Goal: Ask a question: Seek information or help from site administrators or community

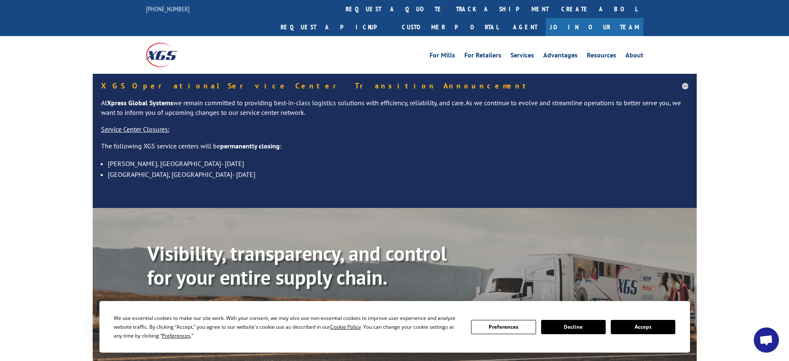
scroll to position [42, 0]
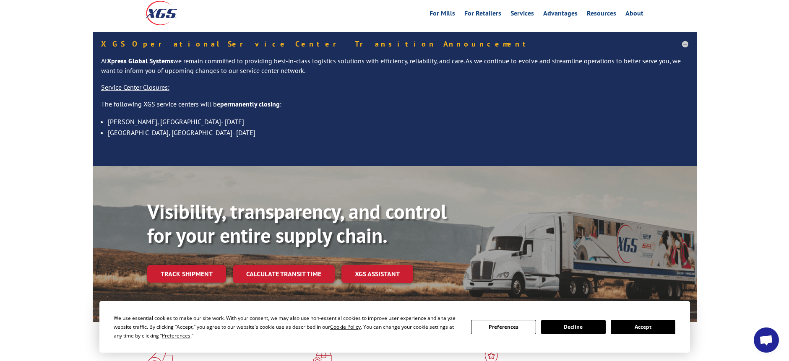
click at [647, 327] on button "Accept" at bounding box center [643, 327] width 65 height 14
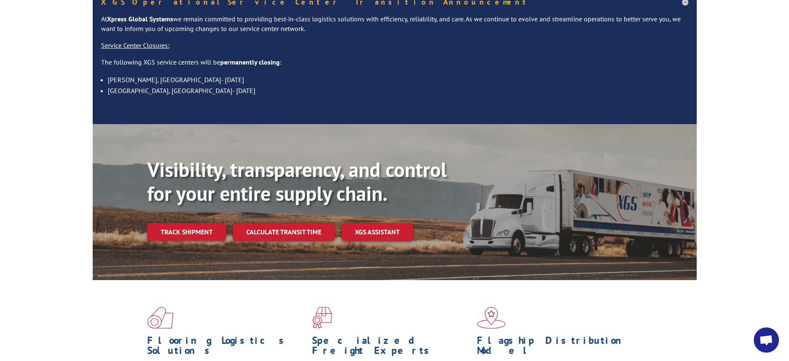
scroll to position [252, 0]
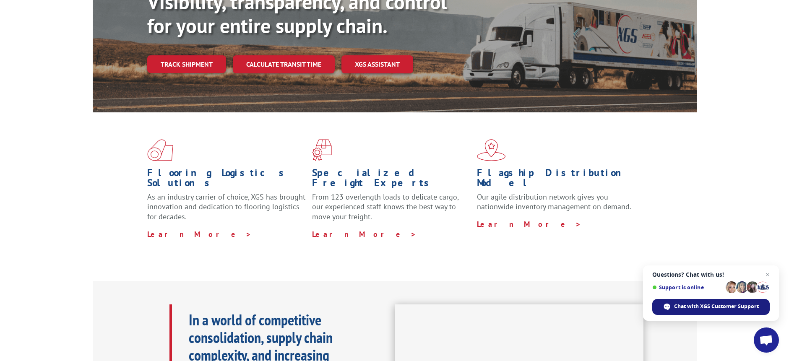
click at [720, 309] on span "Chat with XGS Customer Support" at bounding box center [716, 307] width 85 height 8
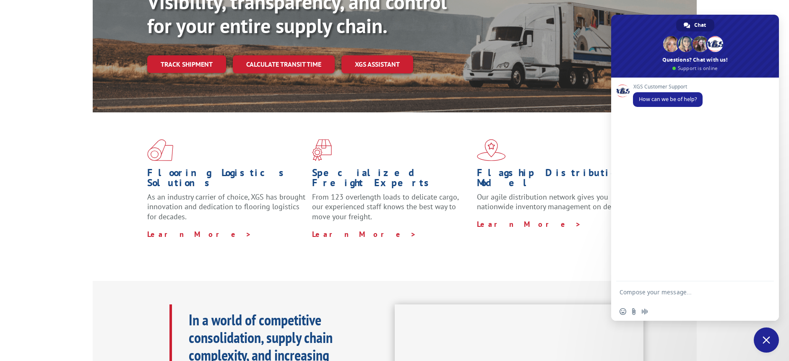
click at [663, 292] on textarea "Compose your message..." at bounding box center [687, 292] width 134 height 21
click at [98, 241] on div "Flooring Logistics Solutions As an industry carrier of choice, XGS has brought …" at bounding box center [394, 196] width 789 height 169
click at [700, 292] on textarea "good morning, i would like to get the status of these load# please:" at bounding box center [687, 288] width 134 height 29
paste textarea "525678599"
drag, startPoint x: 118, startPoint y: 238, endPoint x: 182, endPoint y: 251, distance: 65.1
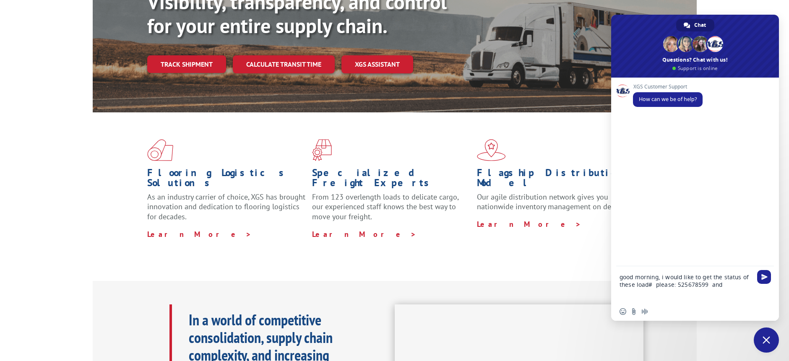
click at [118, 238] on div "Flooring Logistics Solutions As an industry carrier of choice, XGS has brought …" at bounding box center [395, 189] width 604 height 154
click at [725, 287] on textarea "good morning, i would like to get the status of these load# please: 525678599 a…" at bounding box center [687, 284] width 134 height 36
paste textarea "524122578"
type textarea "good morning, i would like to get the status of these load# please: 525678599 a…"
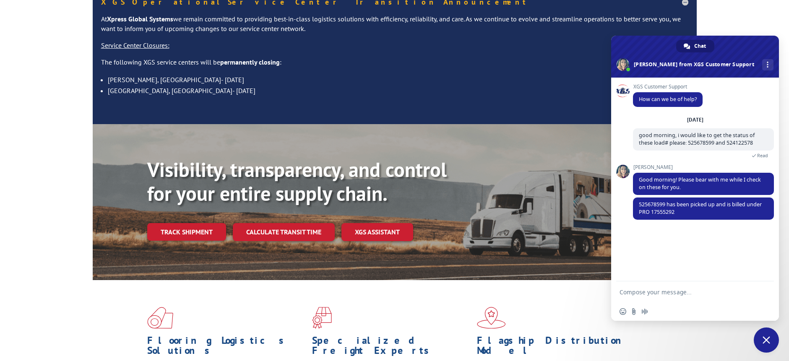
scroll to position [0, 0]
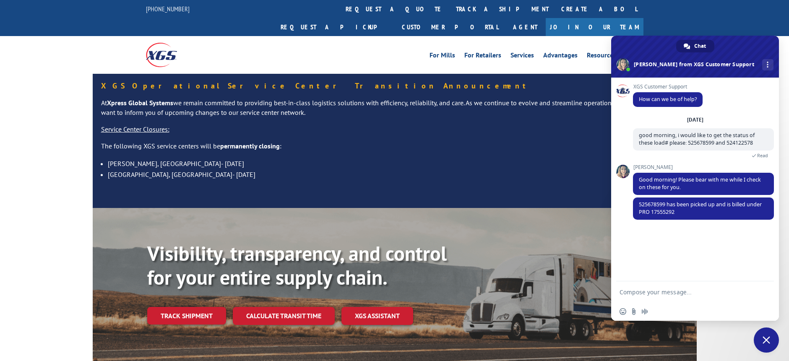
click at [37, 16] on div "[PHONE_NUMBER] request a quote track a shipment Create a BOL Request a pickup C…" at bounding box center [394, 18] width 789 height 36
click at [666, 212] on span "525678599 has been picked up and is billed under PRO 17555292" at bounding box center [700, 208] width 123 height 15
copy span "17555292"
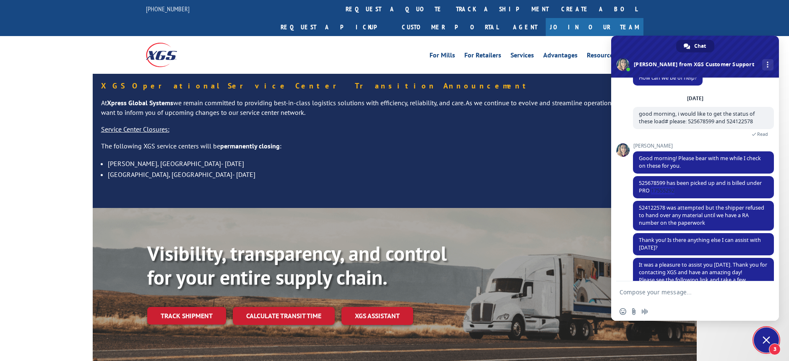
scroll to position [52, 0]
